Goal: Task Accomplishment & Management: Manage account settings

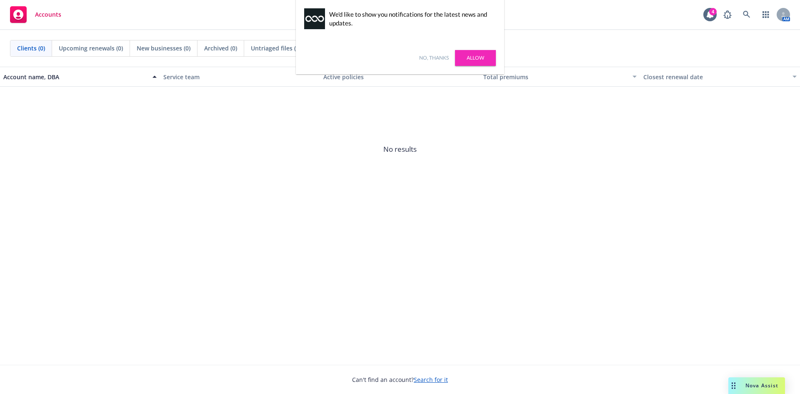
click at [436, 58] on link "No, thanks" at bounding box center [434, 57] width 30 height 7
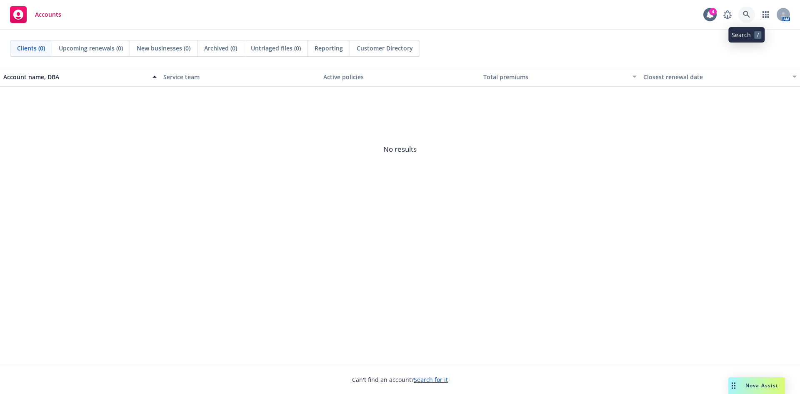
click at [748, 12] on icon at bounding box center [746, 14] width 7 height 7
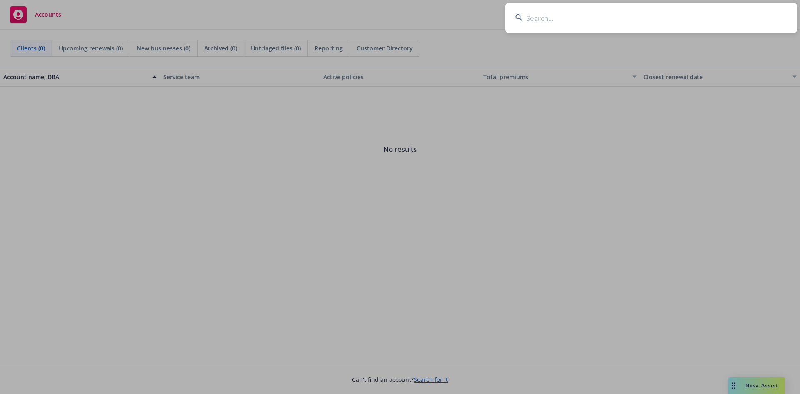
click at [583, 22] on input at bounding box center [651, 18] width 292 height 30
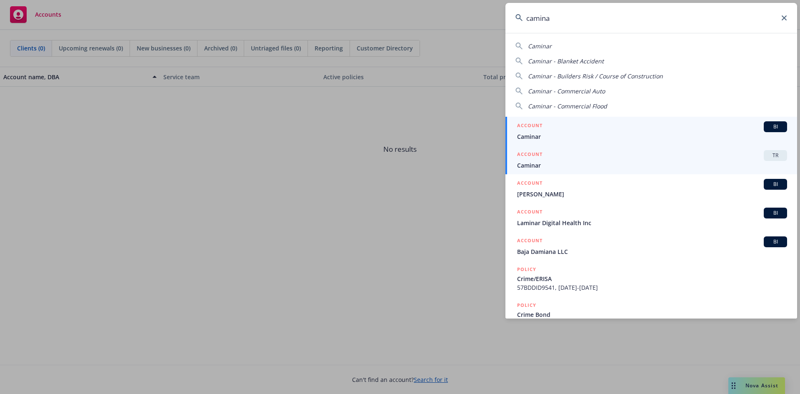
type input "camina"
click at [767, 155] on span "TR" at bounding box center [775, 155] width 17 height 7
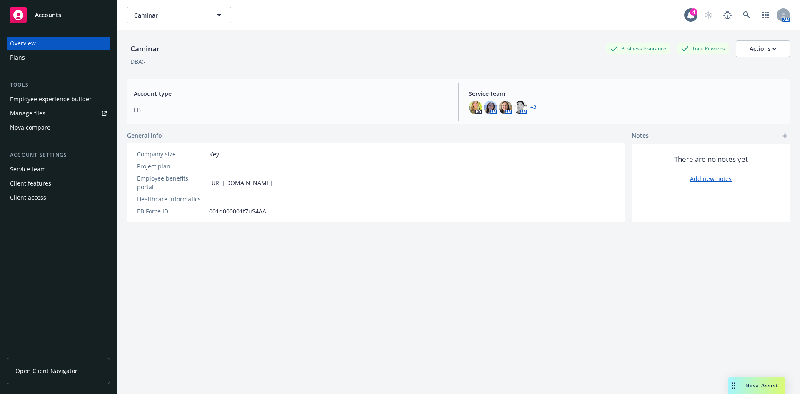
click at [32, 111] on div "Manage files" at bounding box center [27, 113] width 35 height 13
